Goal: Task Accomplishment & Management: Complete application form

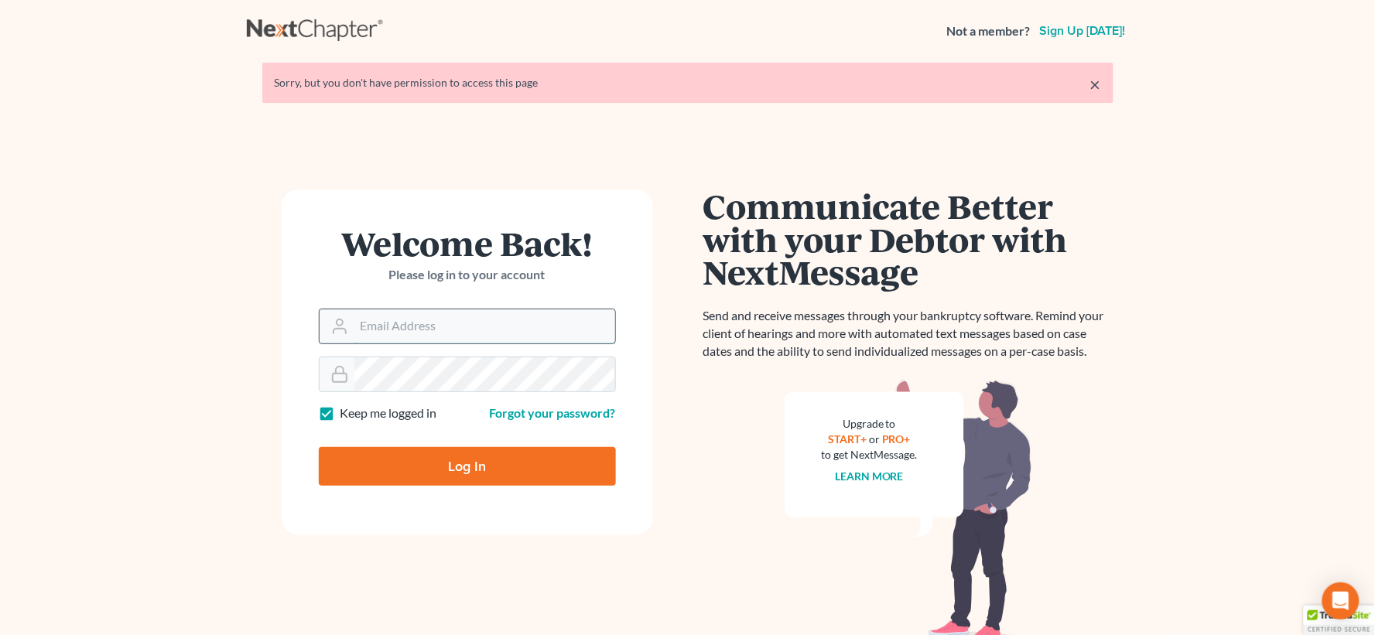
click at [436, 327] on input "Email Address" at bounding box center [484, 326] width 261 height 34
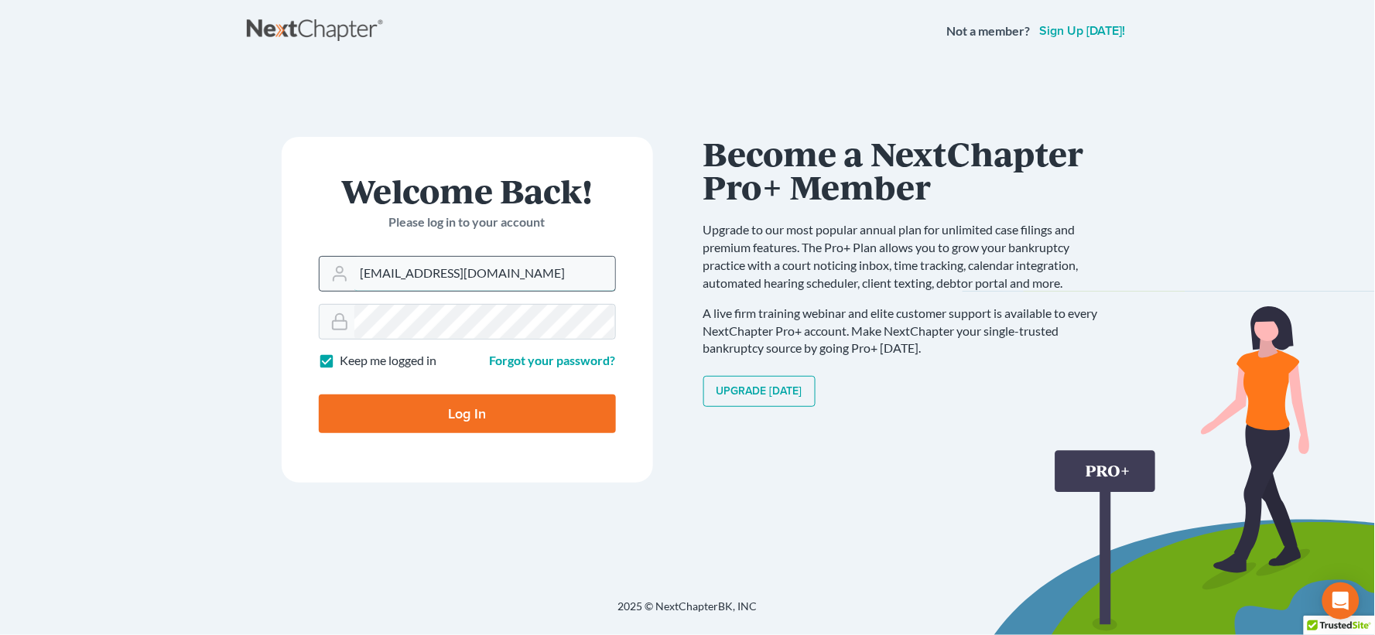
type input "[EMAIL_ADDRESS][DOMAIN_NAME]"
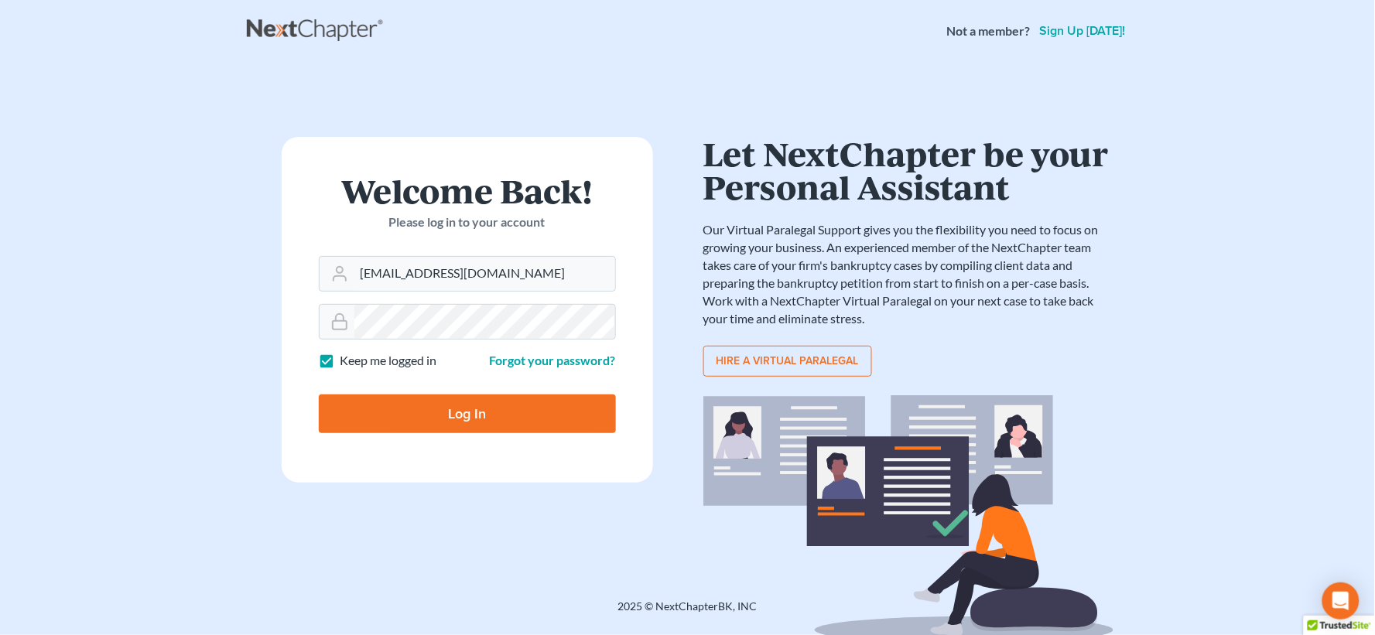
click at [464, 416] on input "Log In" at bounding box center [467, 414] width 297 height 39
type input "Thinking..."
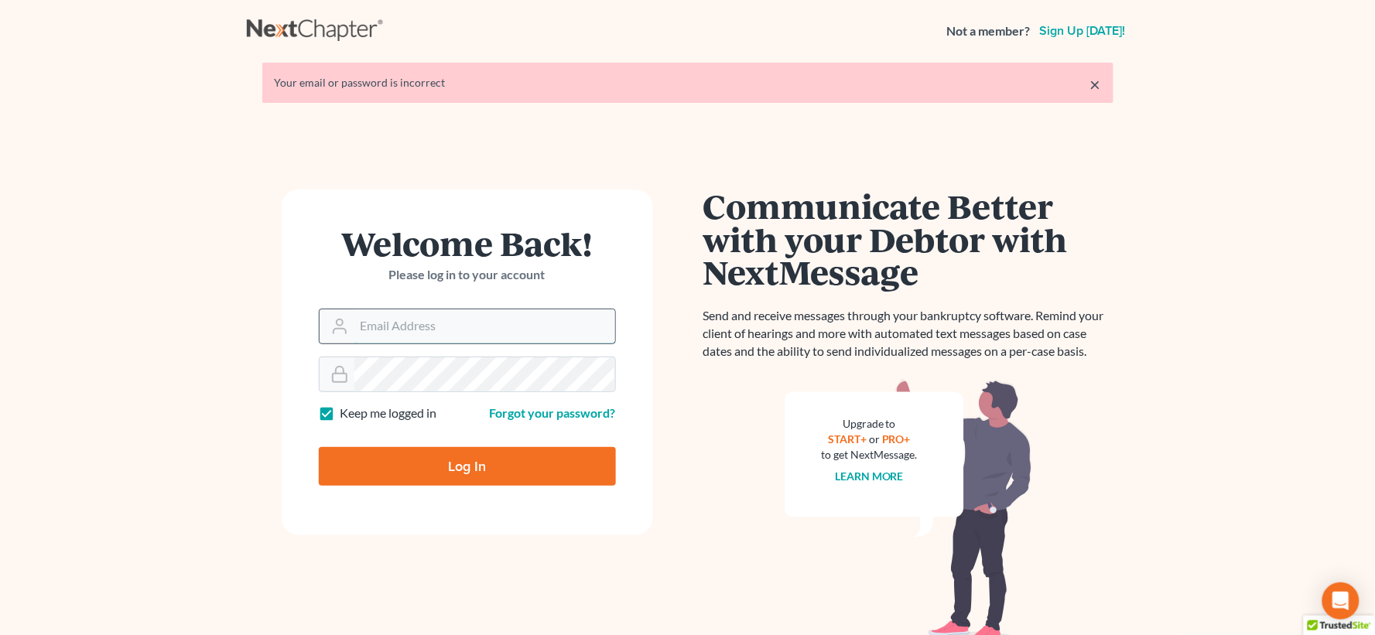
click at [437, 328] on input "Email Address" at bounding box center [484, 326] width 261 height 34
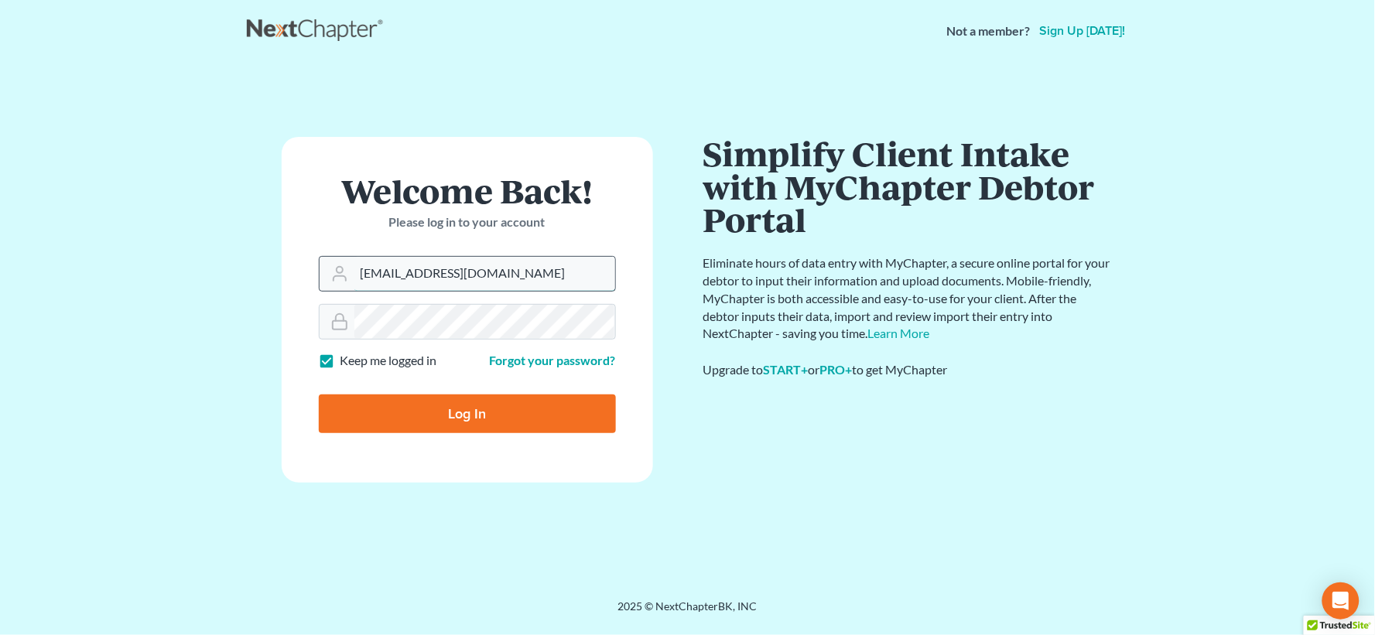
type input "[EMAIL_ADDRESS][DOMAIN_NAME]"
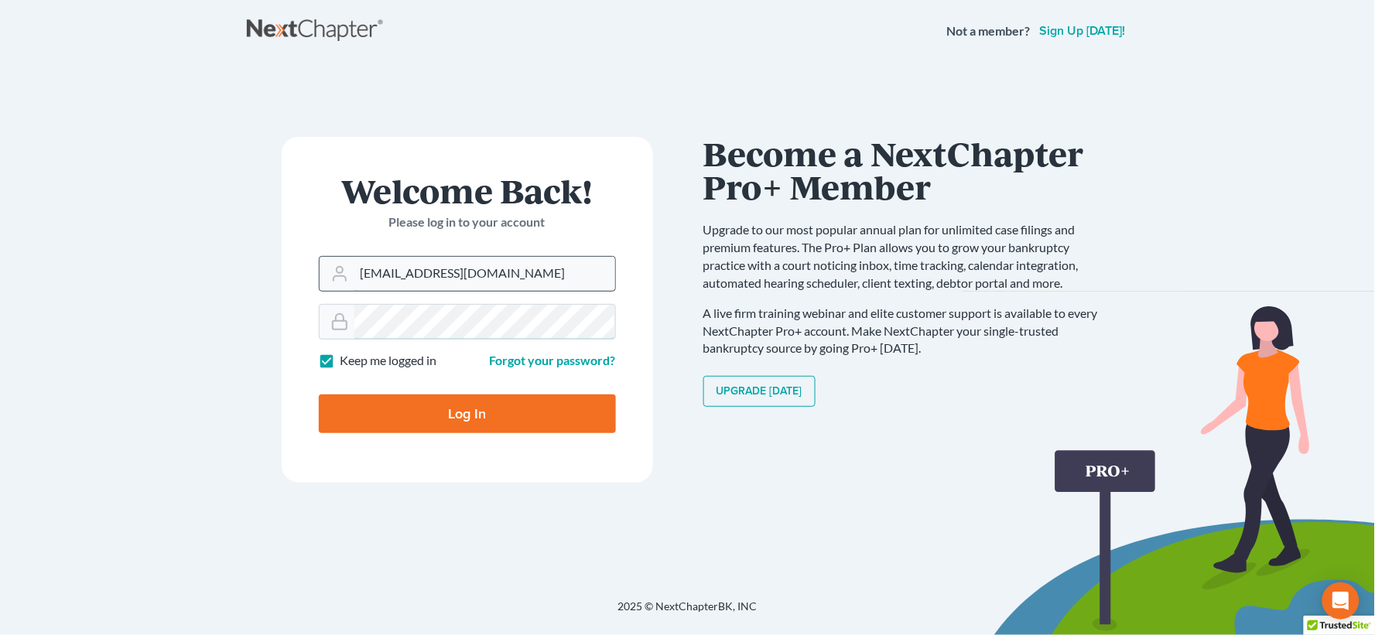
click at [319, 395] on input "Log In" at bounding box center [467, 414] width 297 height 39
type input "Thinking..."
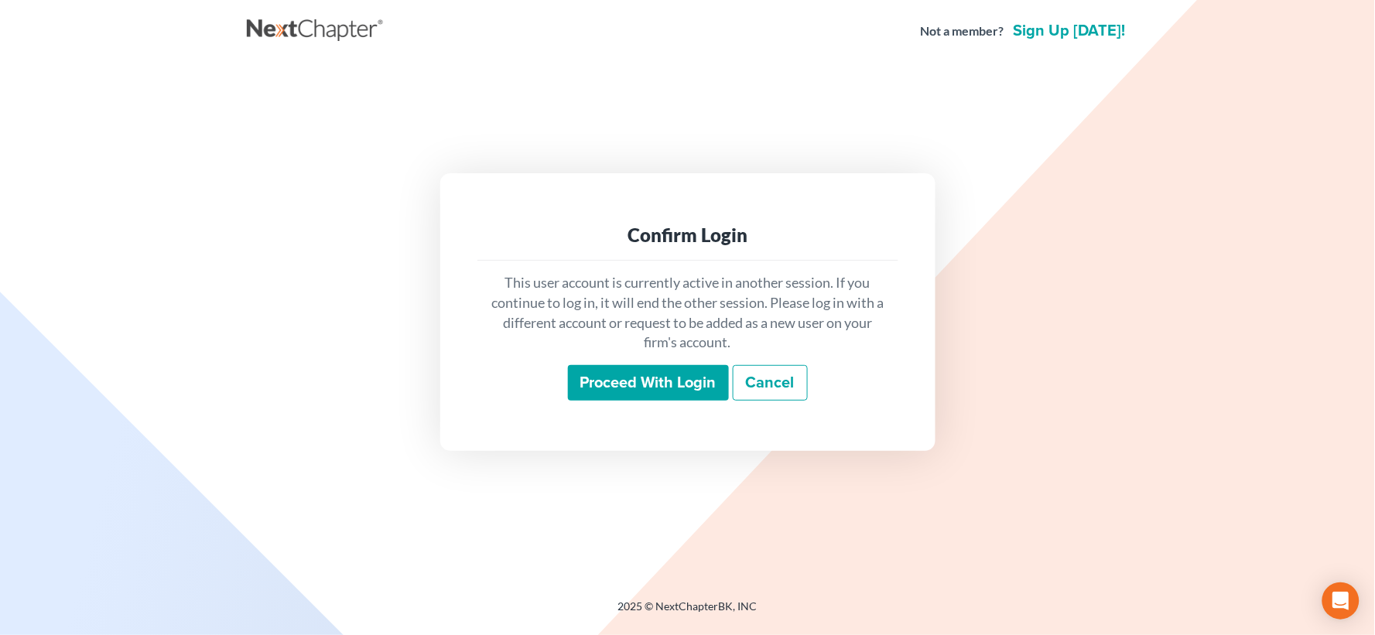
click at [615, 389] on input "Proceed with login" at bounding box center [648, 383] width 161 height 36
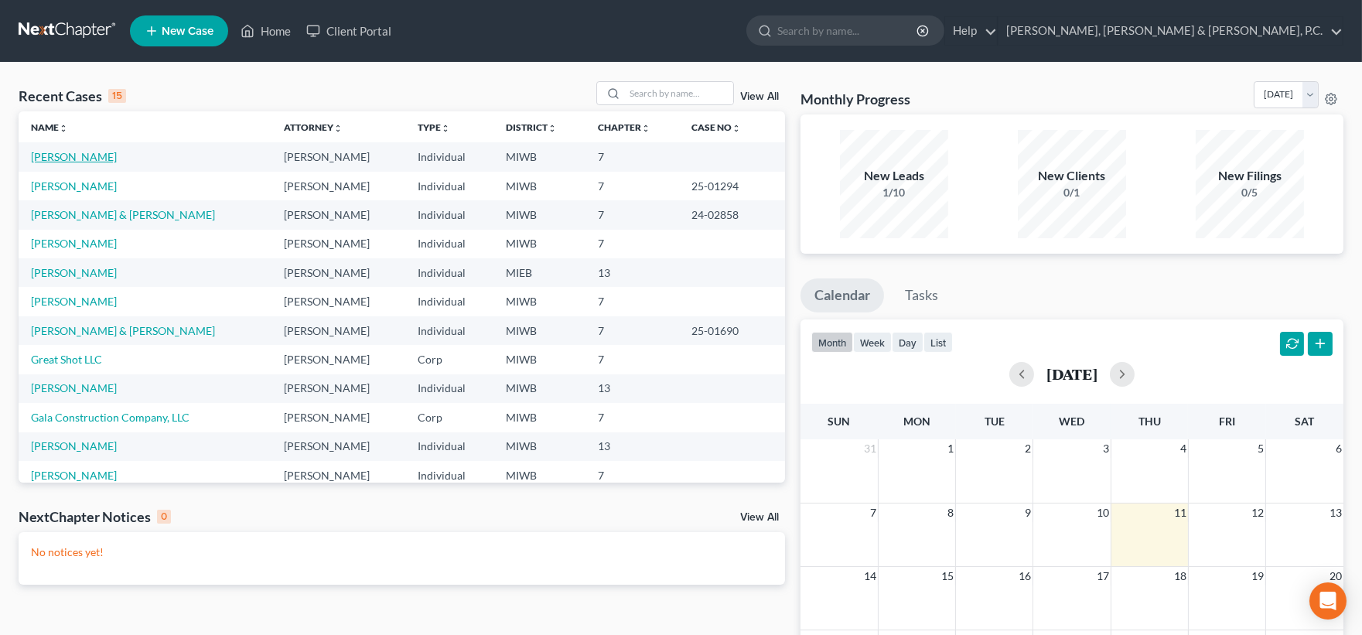
click at [73, 156] on link "Ohlrich, David" at bounding box center [74, 156] width 86 height 13
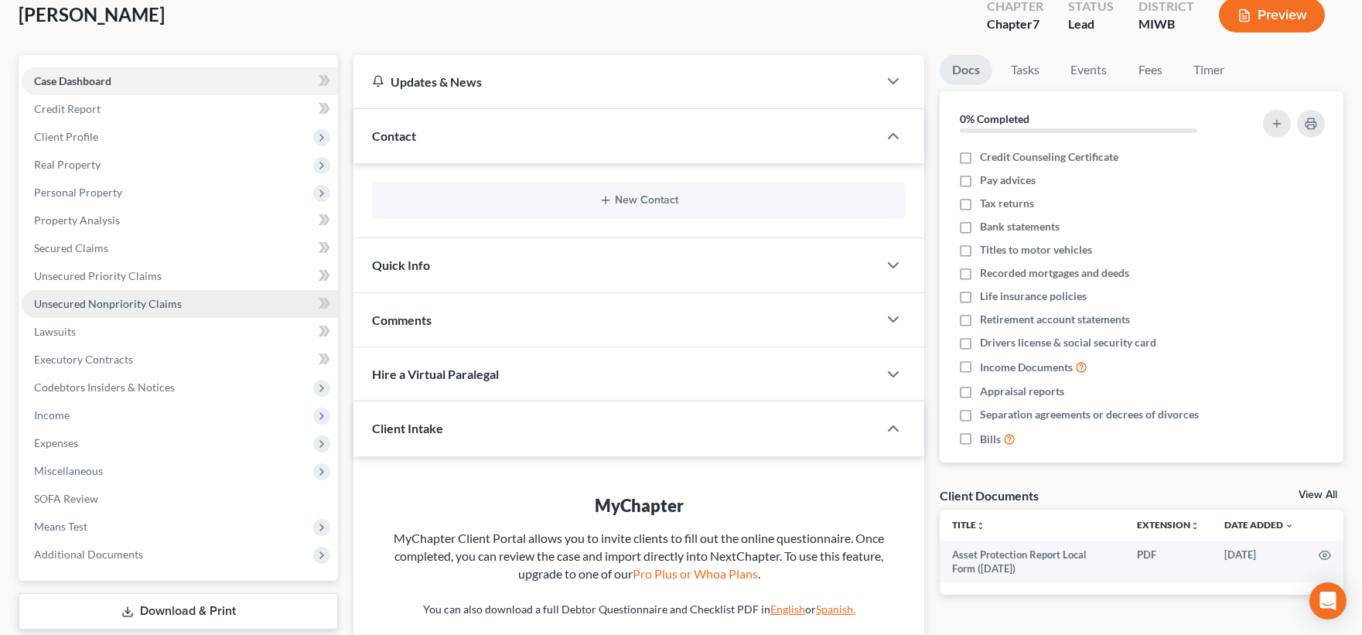
scroll to position [238, 0]
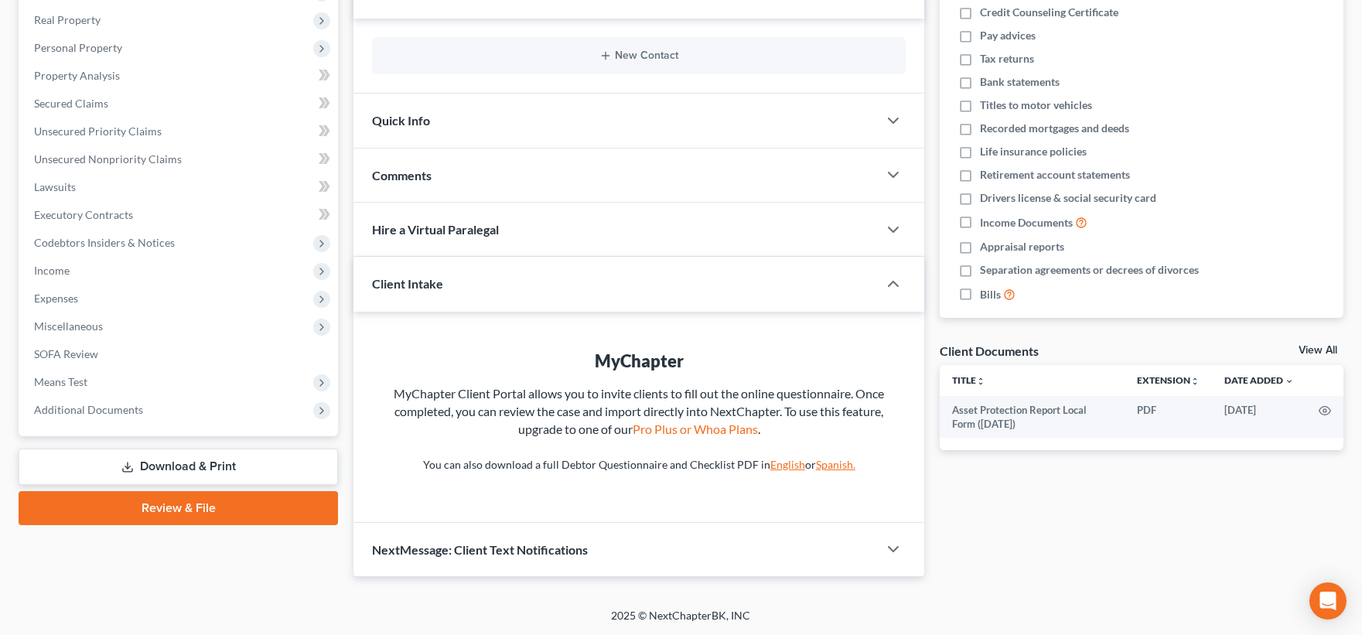
click at [186, 507] on link "Review & File" at bounding box center [179, 508] width 320 height 34
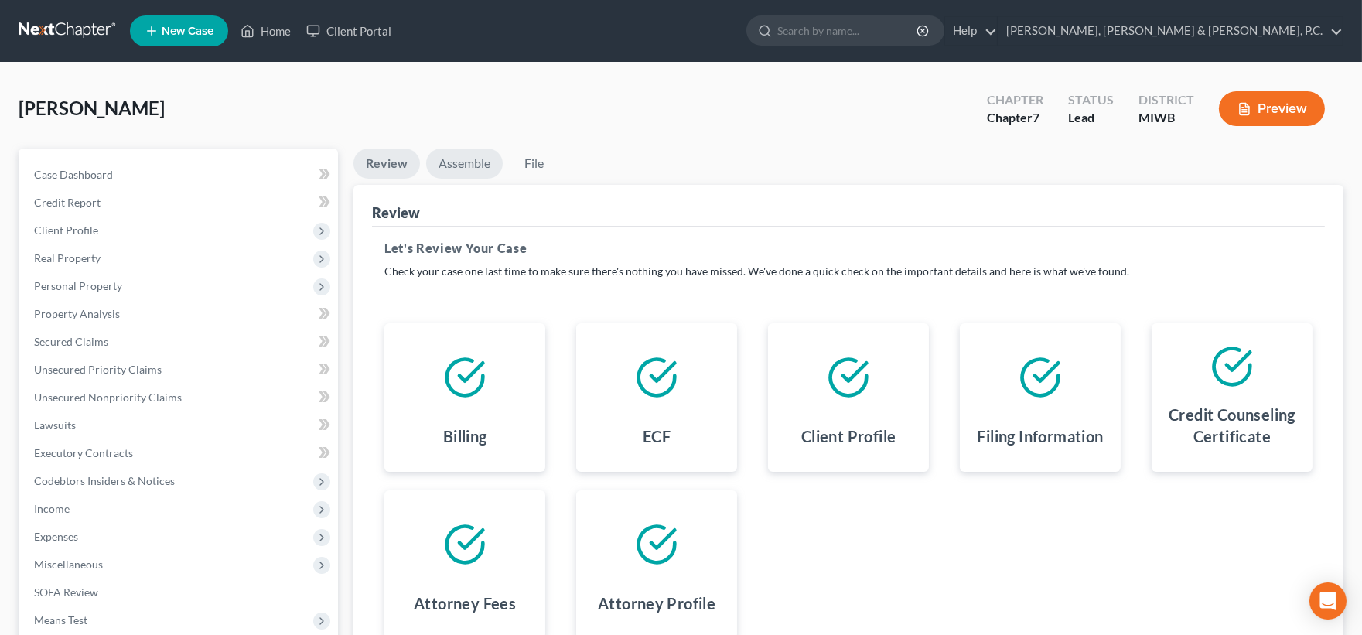
click at [457, 164] on link "Assemble" at bounding box center [464, 164] width 77 height 30
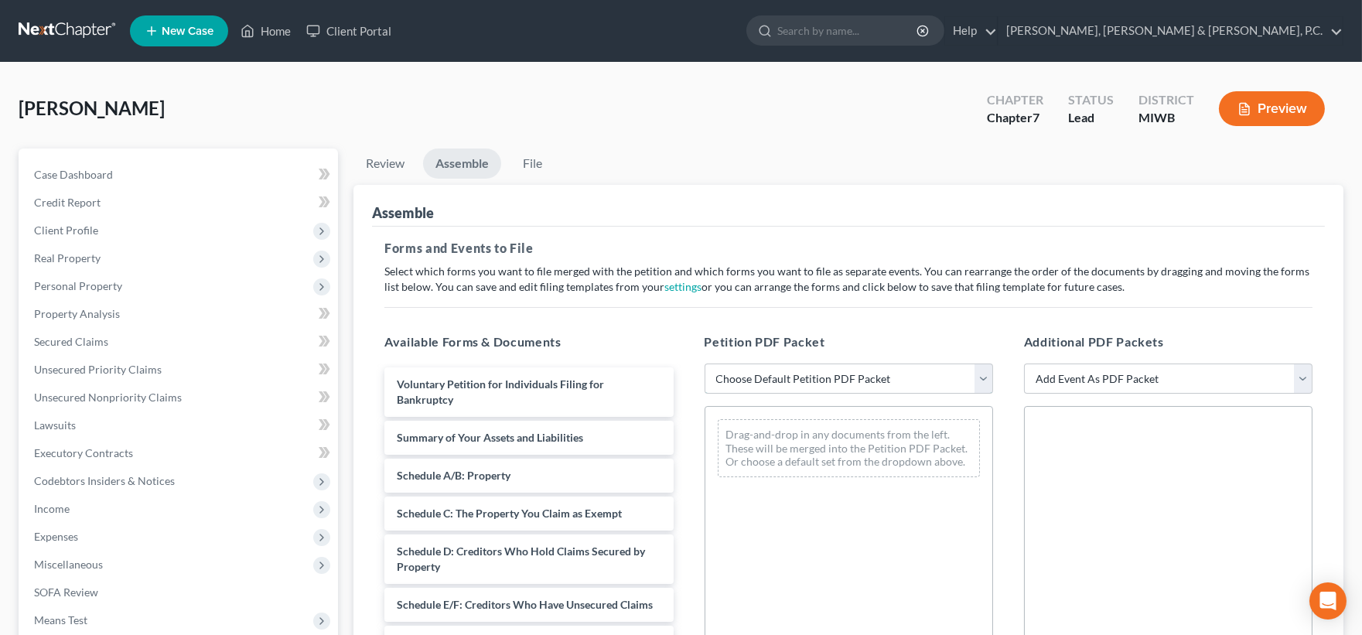
click at [774, 371] on select "Choose Default Petition PDF Packet Emergency Filing (Voluntary Petition and Cre…" at bounding box center [849, 379] width 289 height 31
select select "1"
click at [705, 364] on select "Choose Default Petition PDF Packet Emergency Filing (Voluntary Petition and Cre…" at bounding box center [849, 379] width 289 height 31
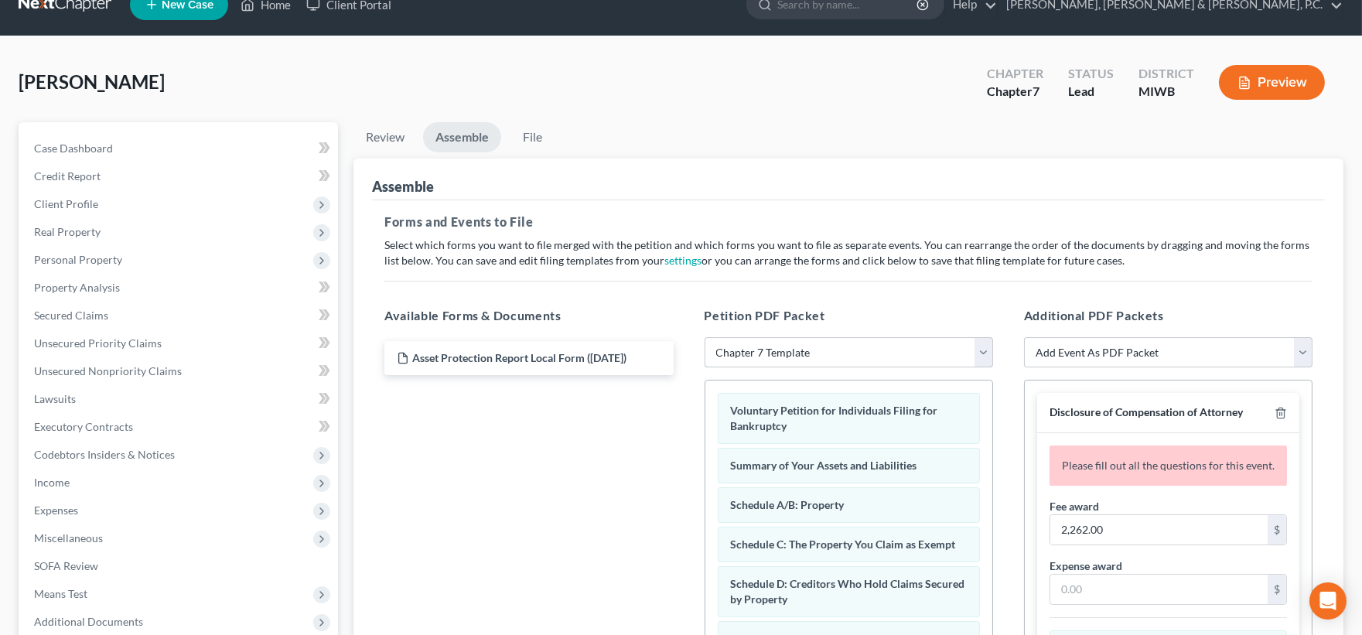
scroll to position [258, 0]
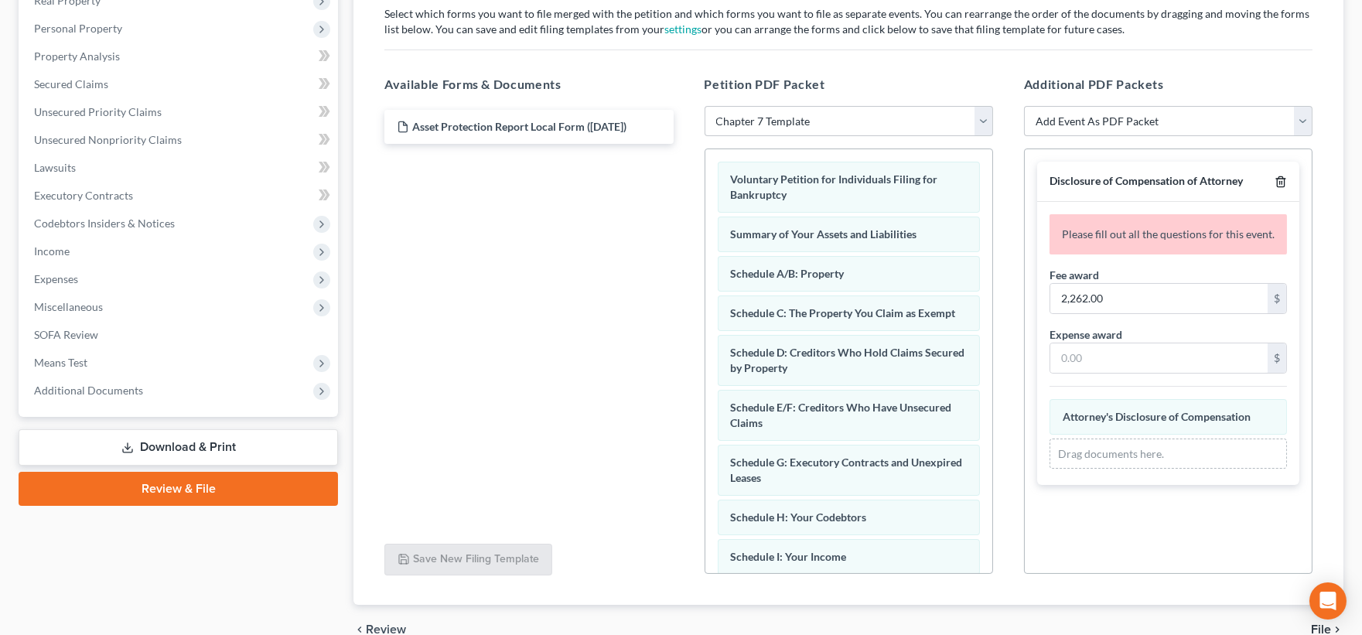
click at [1279, 180] on icon "button" at bounding box center [1281, 182] width 12 height 12
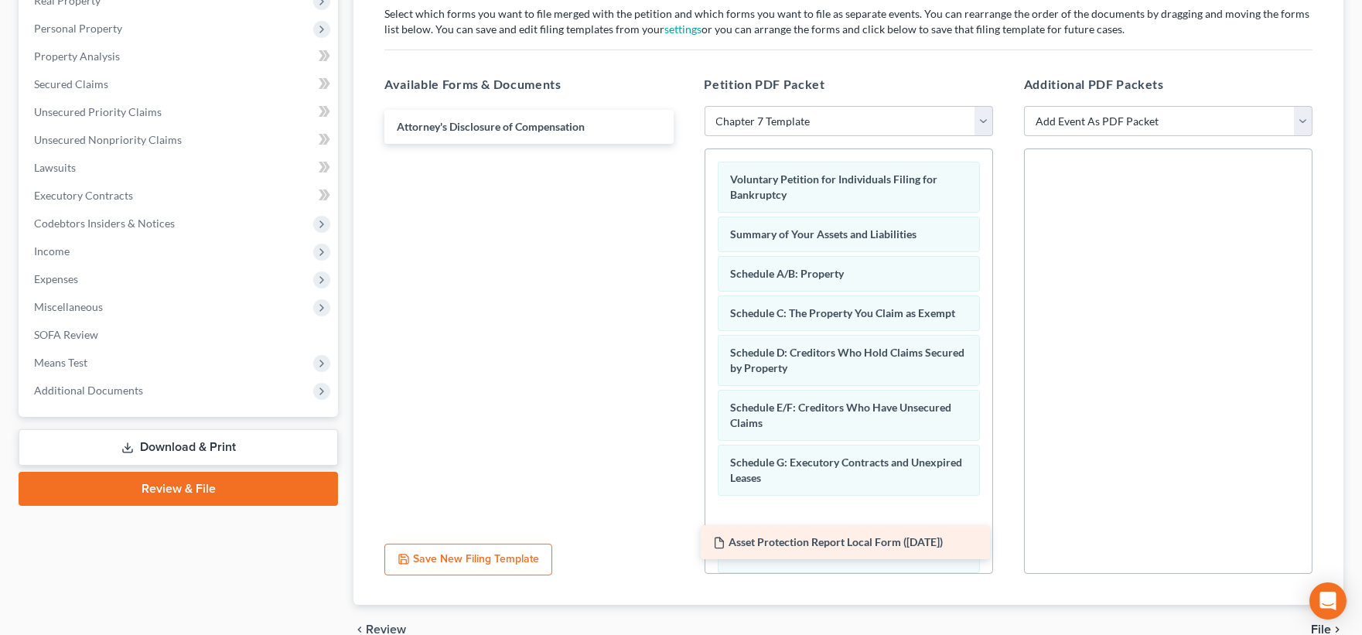
drag, startPoint x: 477, startPoint y: 121, endPoint x: 793, endPoint y: 537, distance: 522.9
click at [685, 144] on div "Asset Protection Report Local Form (07/15/2025) Asset Protection Report Local F…" at bounding box center [528, 127] width 313 height 34
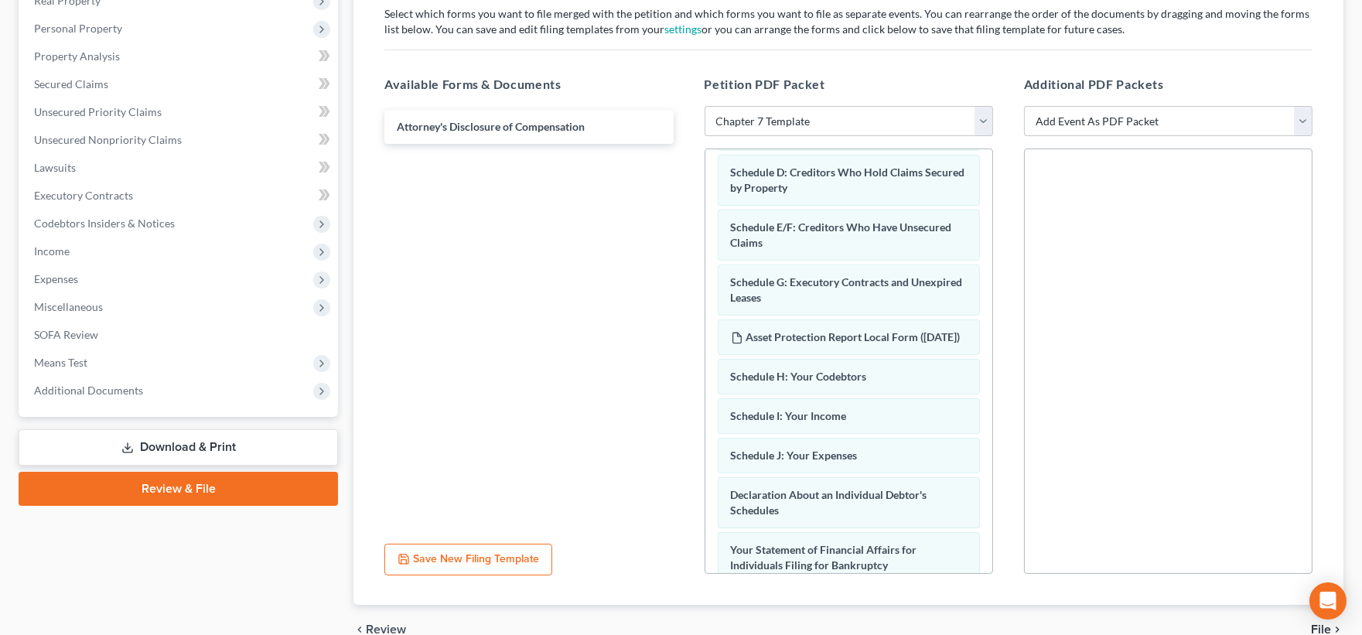
scroll to position [238, 0]
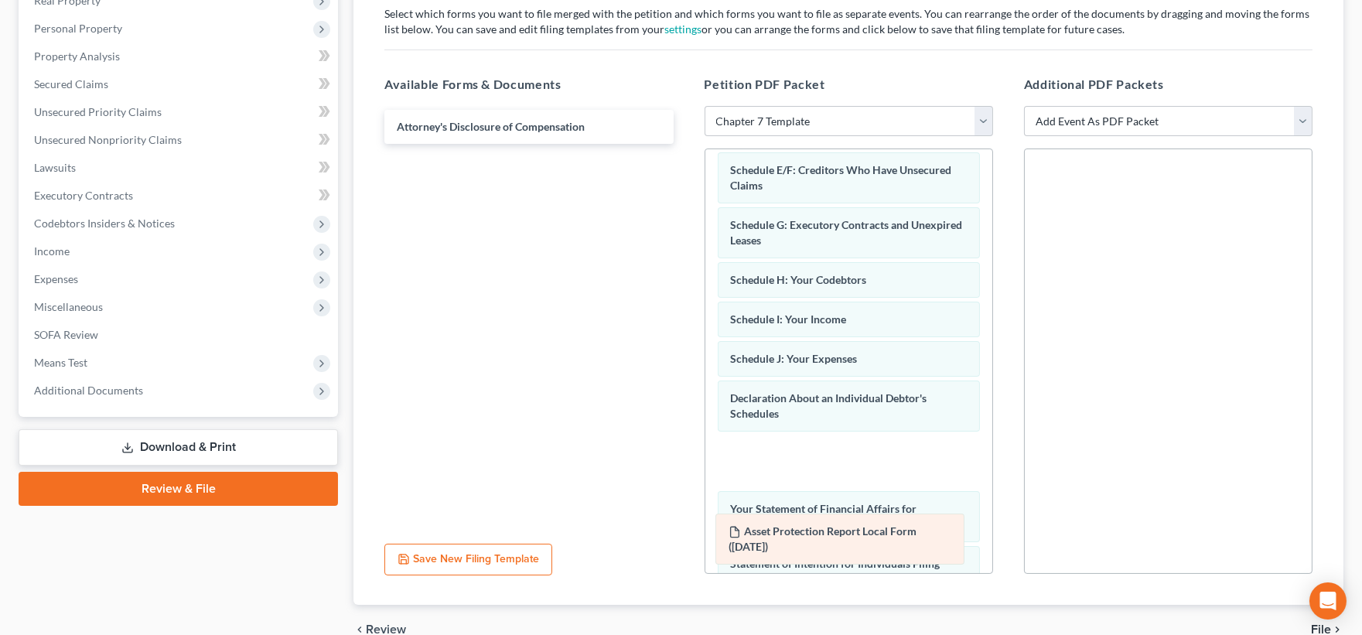
drag, startPoint x: 853, startPoint y: 292, endPoint x: 851, endPoint y: 528, distance: 236.0
click at [851, 528] on div "Asset Protection Report Local Form (07/15/2025) Voluntary Petition for Individu…" at bounding box center [849, 386] width 287 height 948
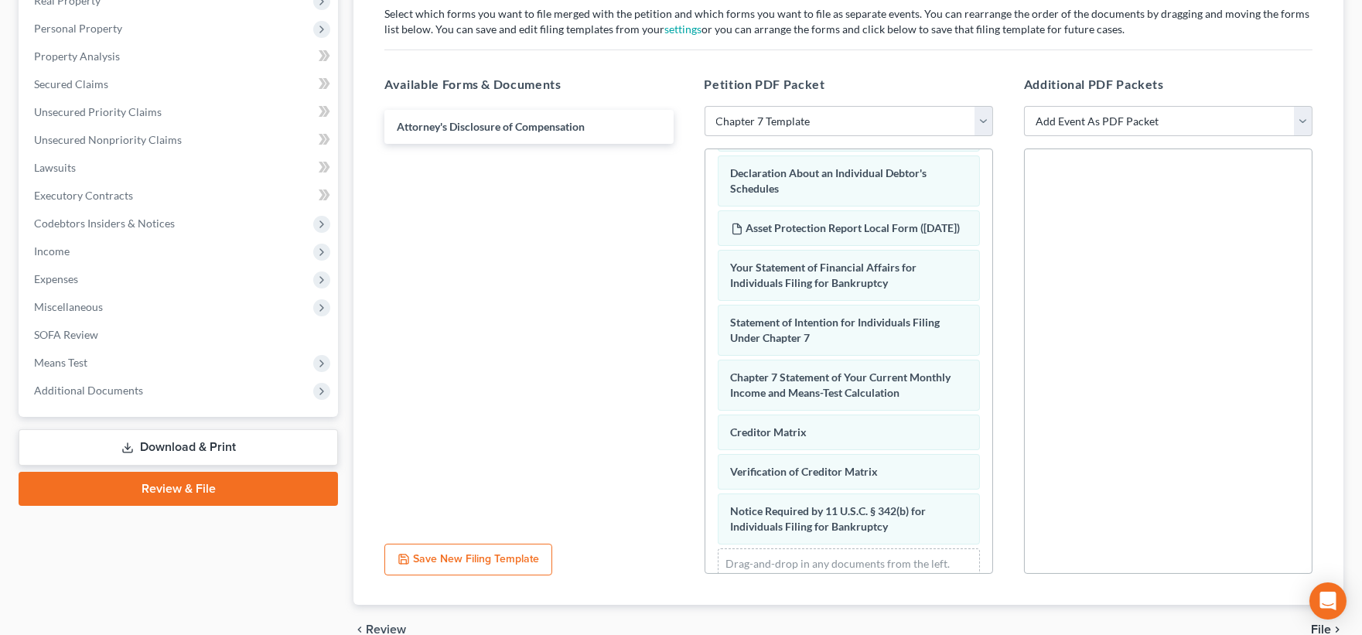
scroll to position [467, 0]
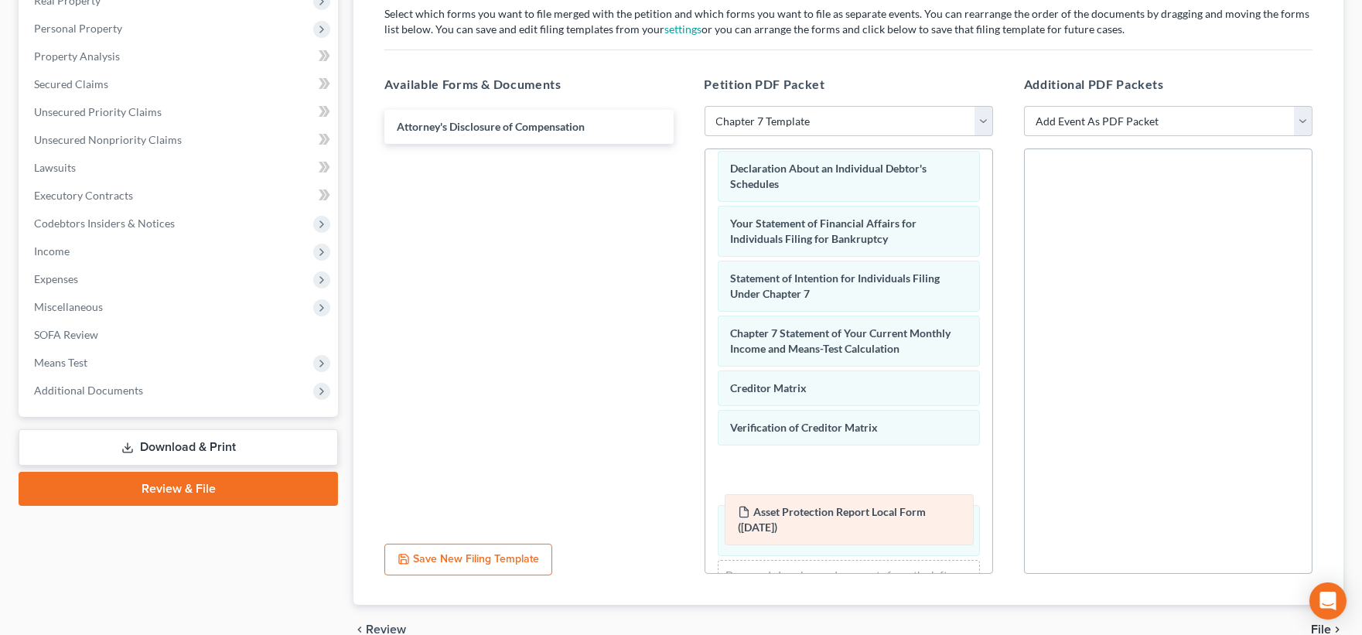
drag, startPoint x: 794, startPoint y: 237, endPoint x: 801, endPoint y: 508, distance: 271.7
click at [801, 508] on div "Asset Protection Report Local Form (07/15/2025) Voluntary Petition for Individu…" at bounding box center [849, 156] width 287 height 948
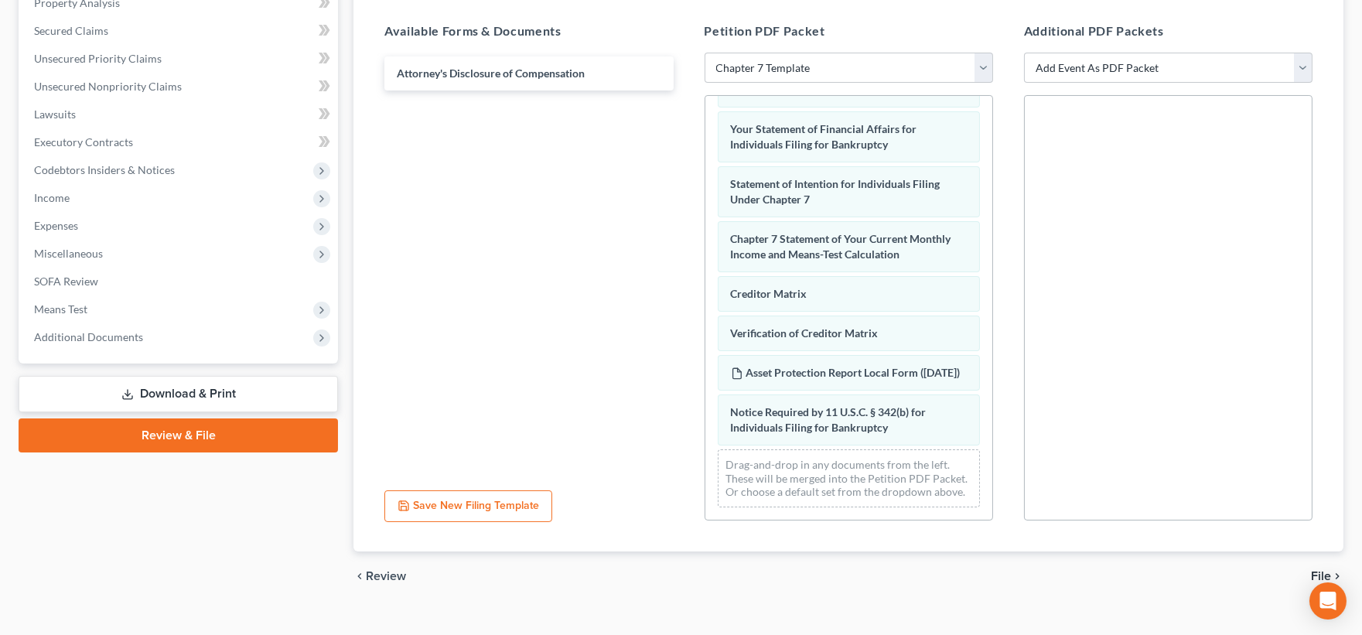
scroll to position [336, 0]
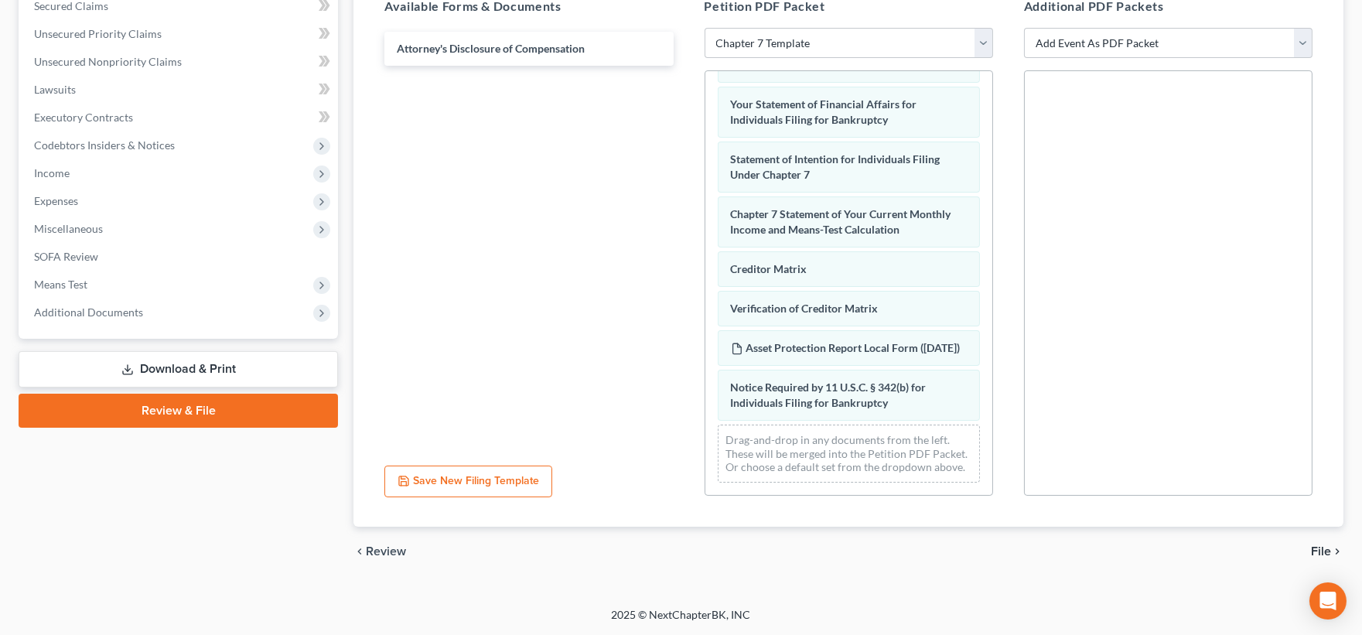
click at [1321, 552] on span "File" at bounding box center [1321, 551] width 20 height 12
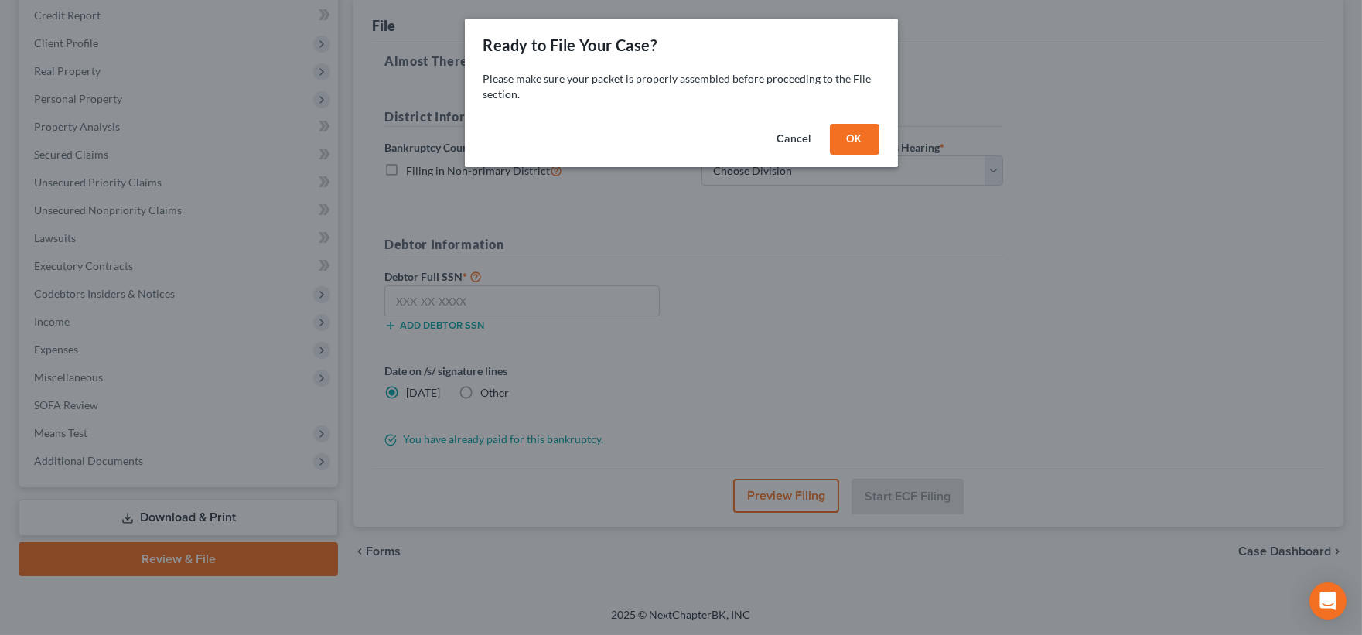
scroll to position [187, 0]
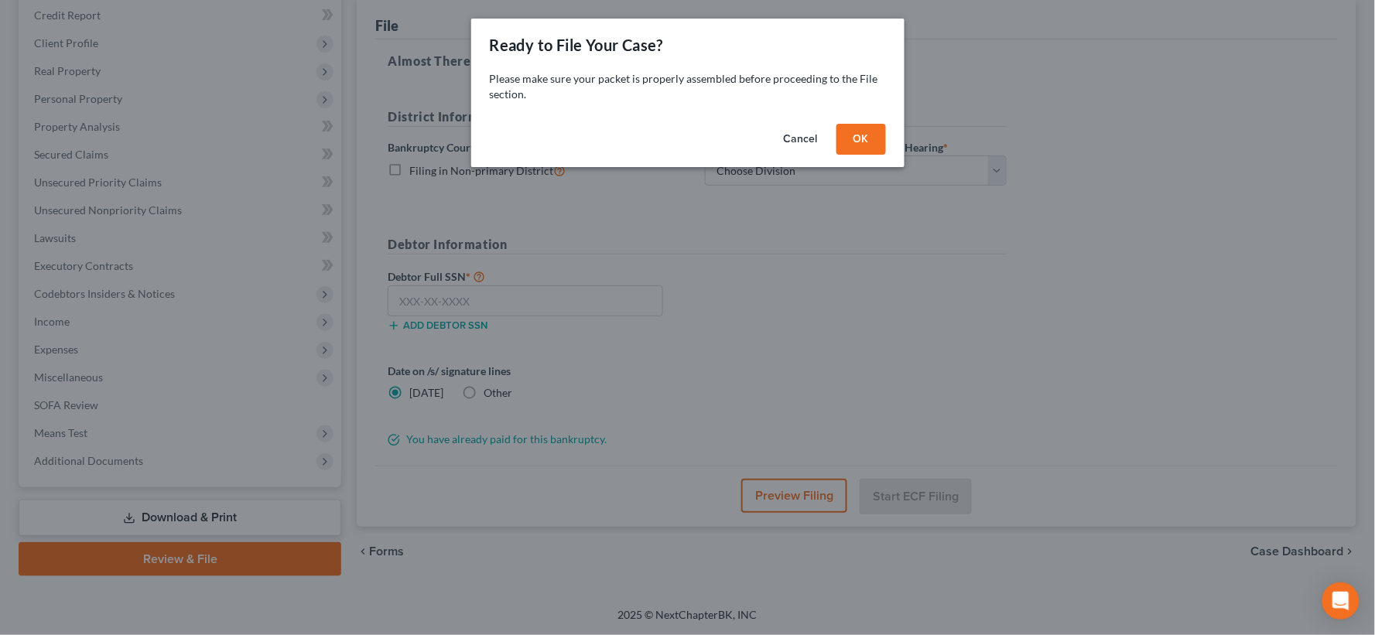
click at [849, 128] on button "OK" at bounding box center [861, 139] width 50 height 31
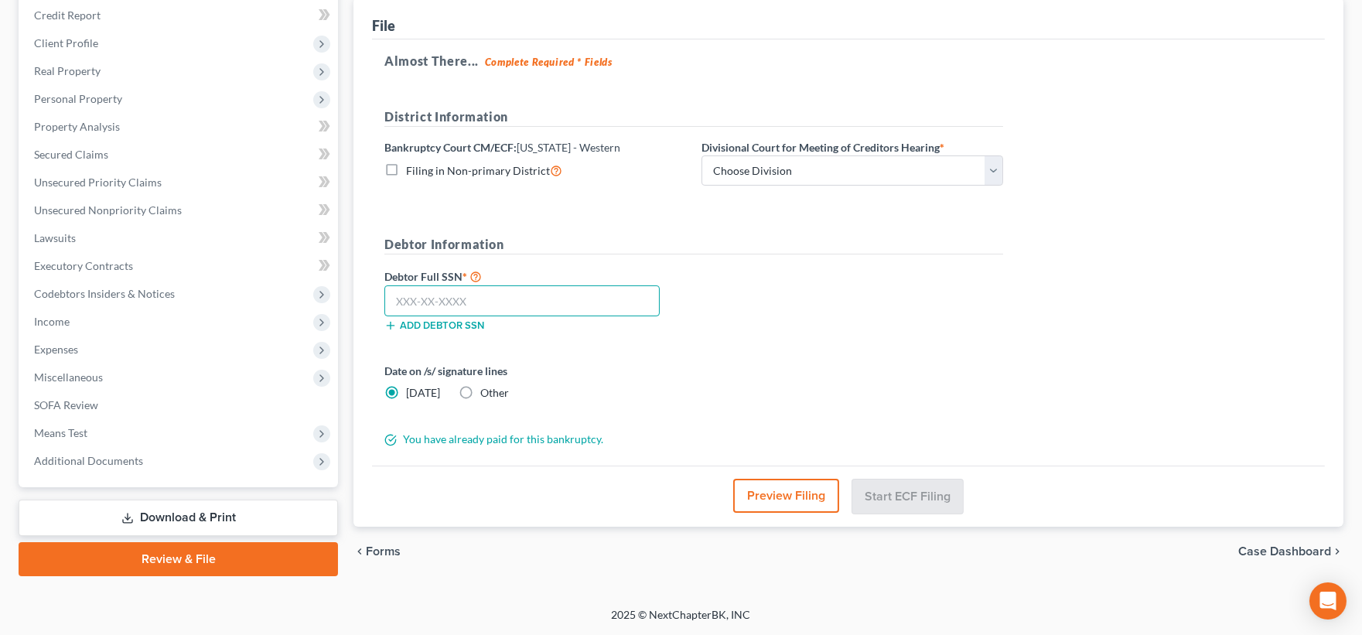
click at [477, 300] on input "text" at bounding box center [522, 300] width 275 height 31
type input "524-94-3214"
click at [819, 173] on select "Choose Division Grand Rapids Kalamazoo Lansing Marquette Traverse City" at bounding box center [853, 171] width 302 height 31
click at [702, 156] on select "Choose Division Grand Rapids Kalamazoo Lansing Marquette Traverse City" at bounding box center [853, 171] width 302 height 31
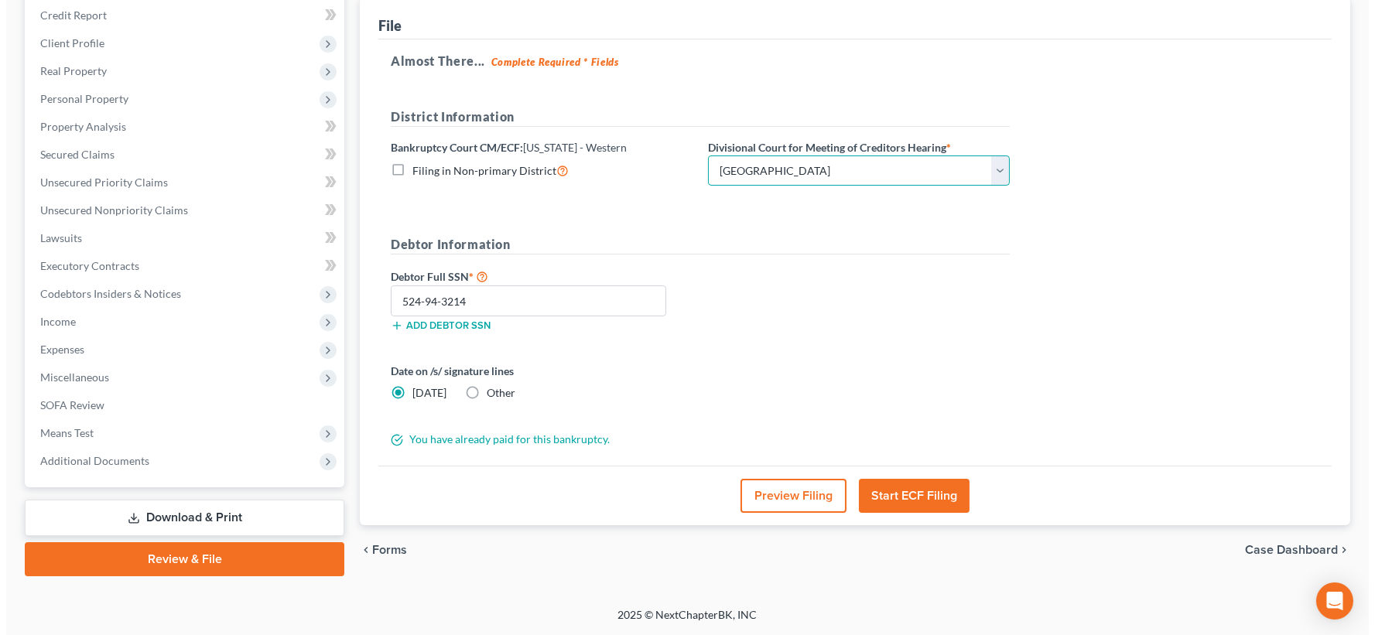
scroll to position [186, 0]
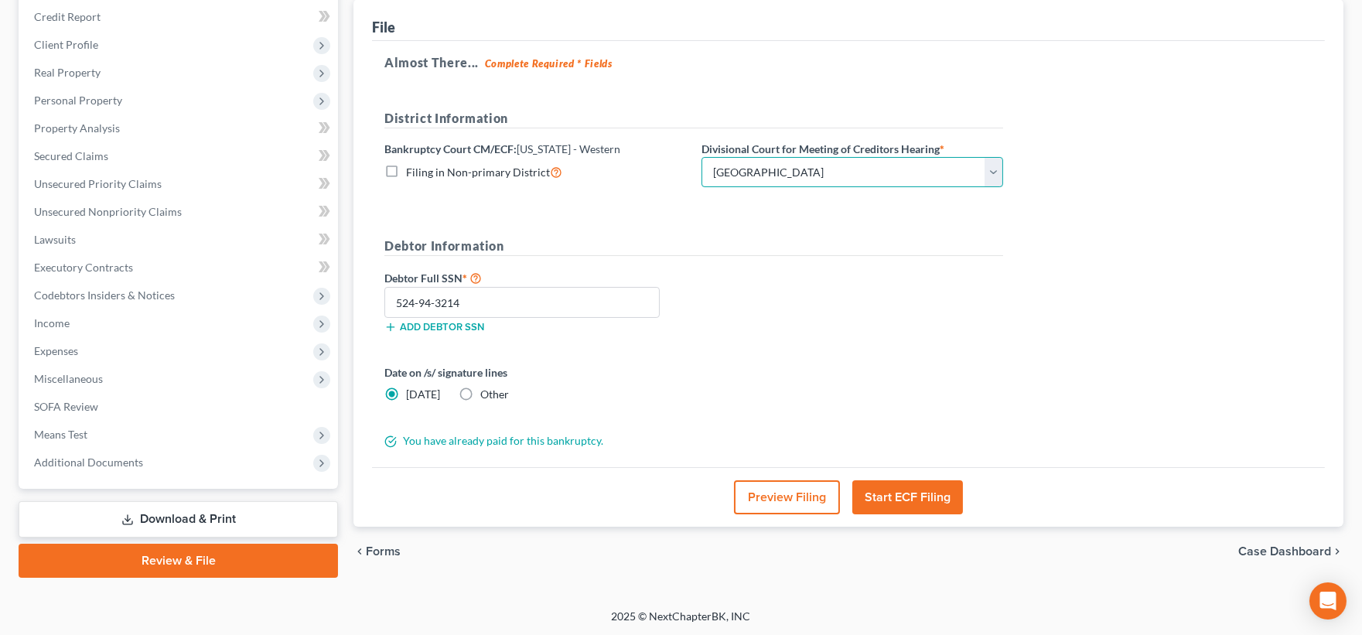
click at [919, 169] on select "Choose Division Grand Rapids Kalamazoo Lansing Marquette Traverse City" at bounding box center [853, 172] width 302 height 31
select select "1"
click at [702, 157] on select "Choose Division Grand Rapids Kalamazoo Lansing Marquette Traverse City" at bounding box center [853, 172] width 302 height 31
click at [911, 497] on button "Start ECF Filing" at bounding box center [908, 497] width 111 height 34
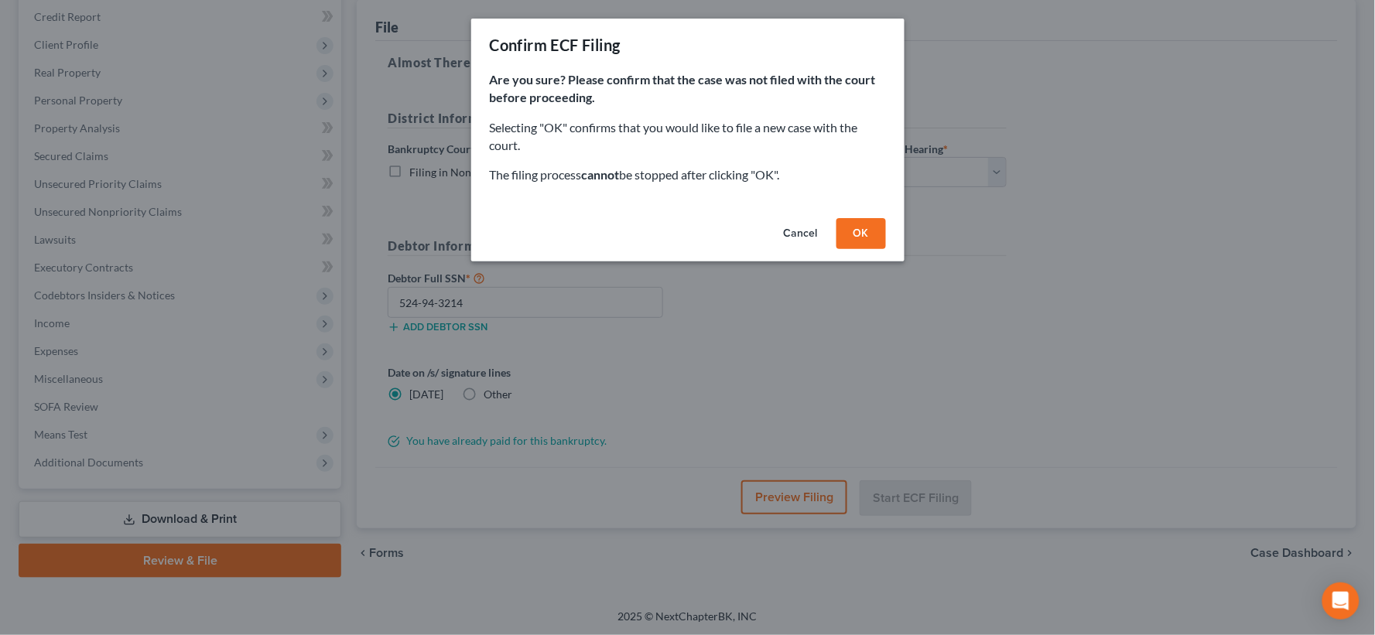
click at [851, 232] on button "OK" at bounding box center [861, 233] width 50 height 31
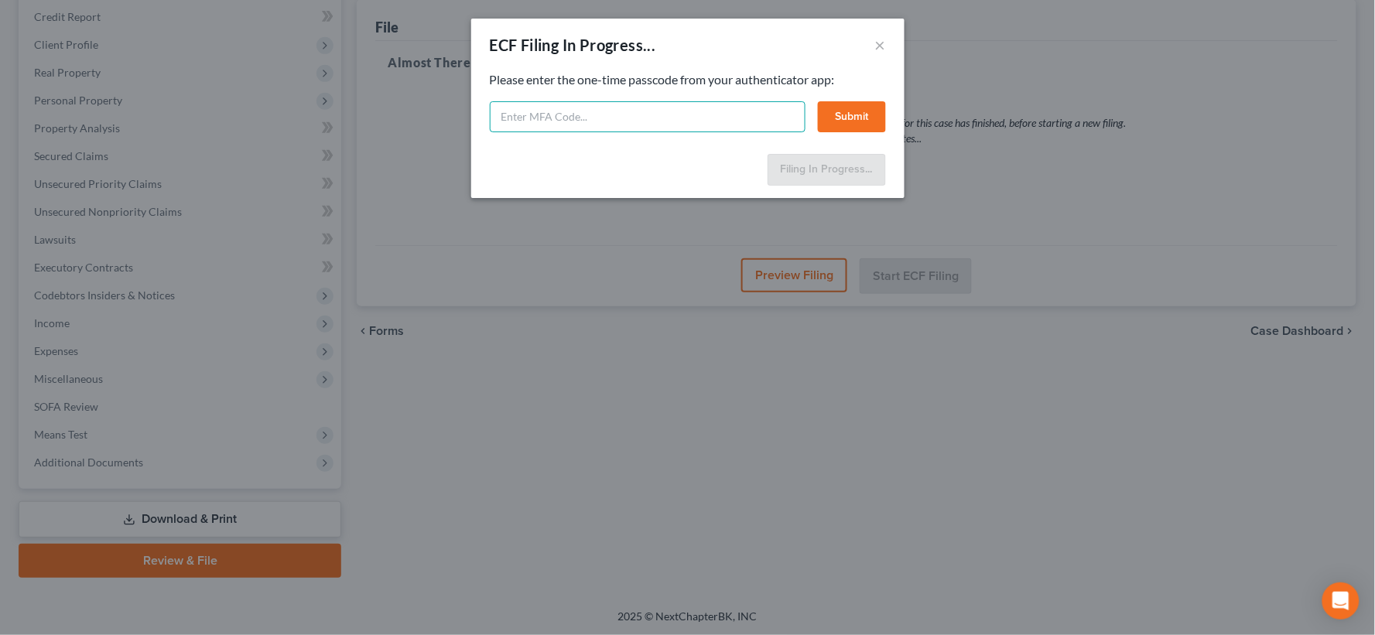
click at [656, 113] on input "text" at bounding box center [648, 116] width 316 height 31
type input "023483"
click at [853, 111] on button "Submit" at bounding box center [852, 116] width 68 height 31
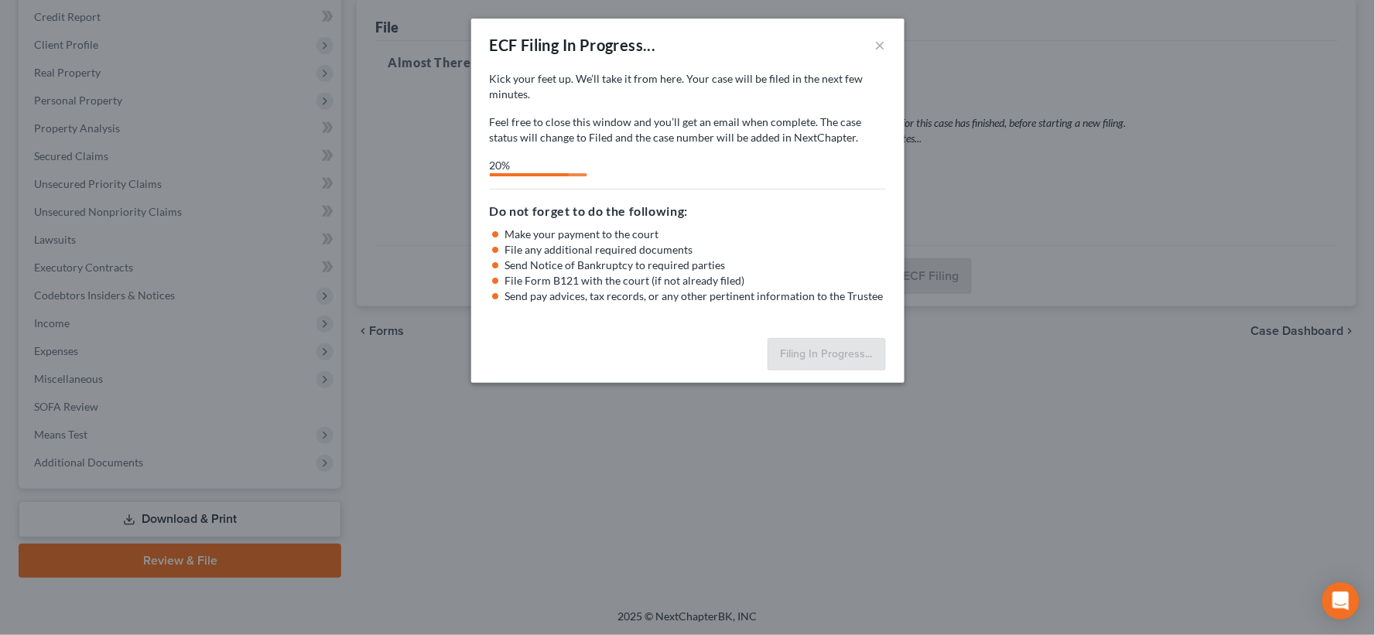
select select "4"
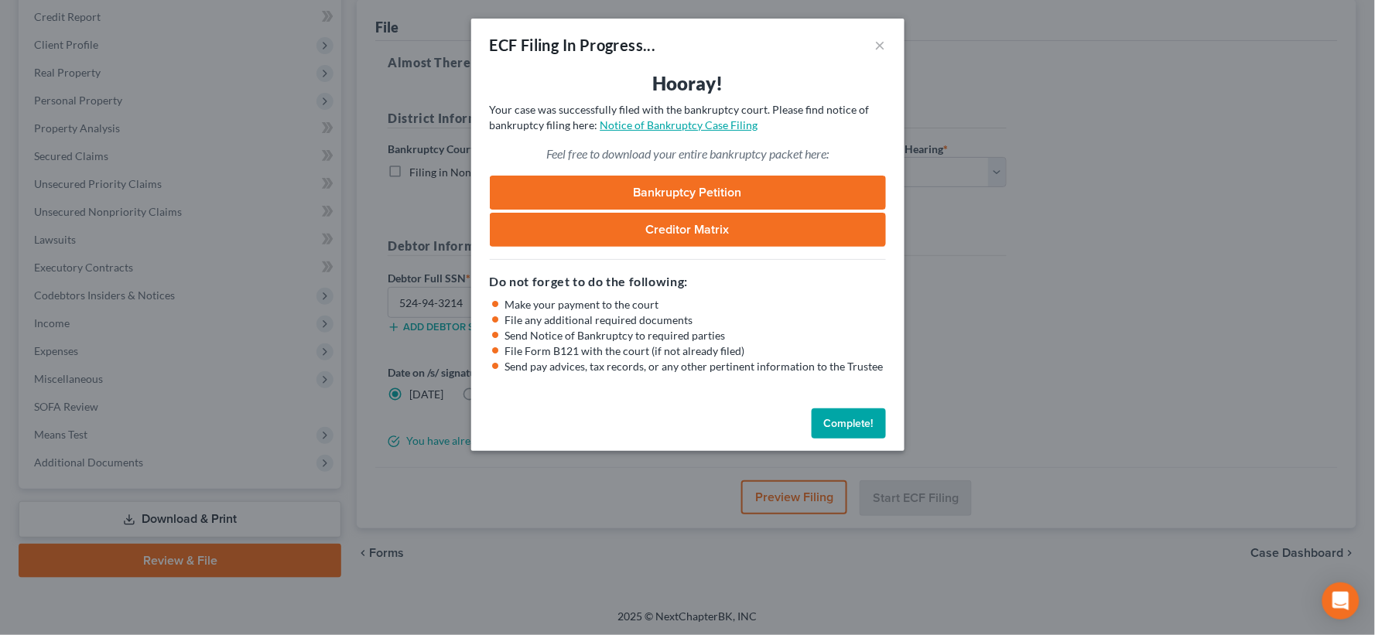
click at [708, 125] on link "Notice of Bankruptcy Case Filing" at bounding box center [679, 124] width 158 height 13
